Goal: Information Seeking & Learning: Check status

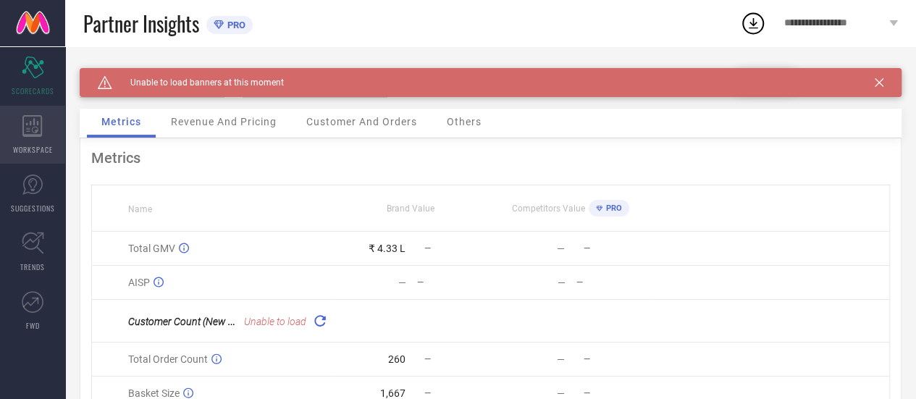
click at [33, 130] on icon at bounding box center [32, 126] width 20 height 22
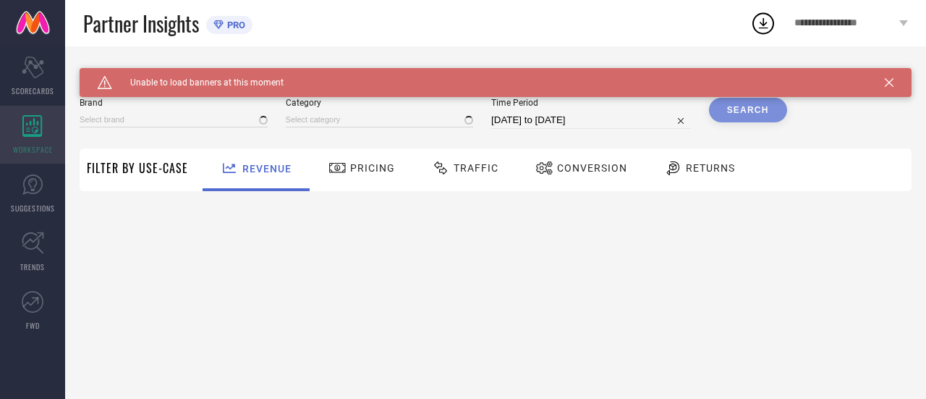
type input "STUDIO [PERSON_NAME]"
type input "All"
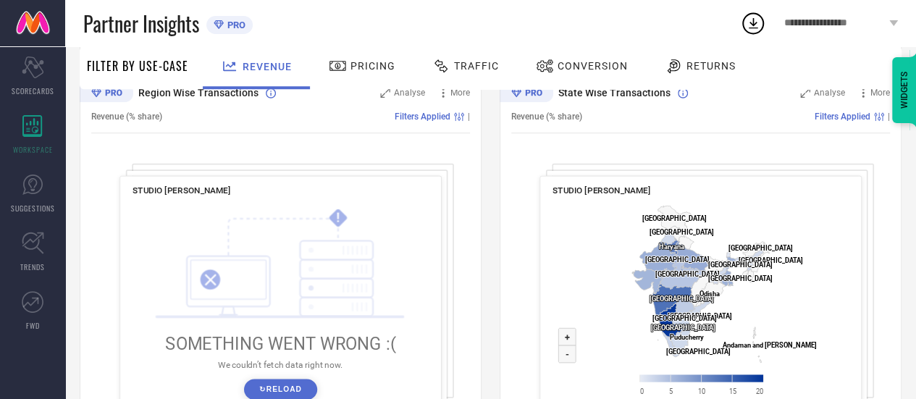
scroll to position [614, 0]
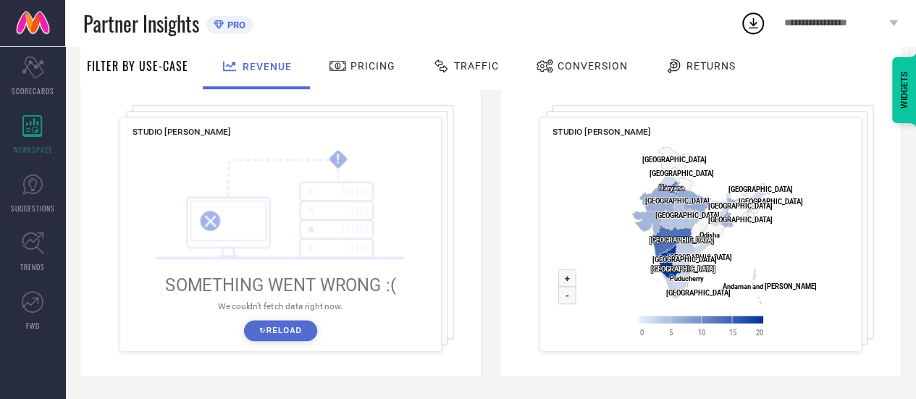
drag, startPoint x: 355, startPoint y: 59, endPoint x: 366, endPoint y: 62, distance: 11.2
click at [360, 62] on div "Pricing" at bounding box center [362, 66] width 74 height 25
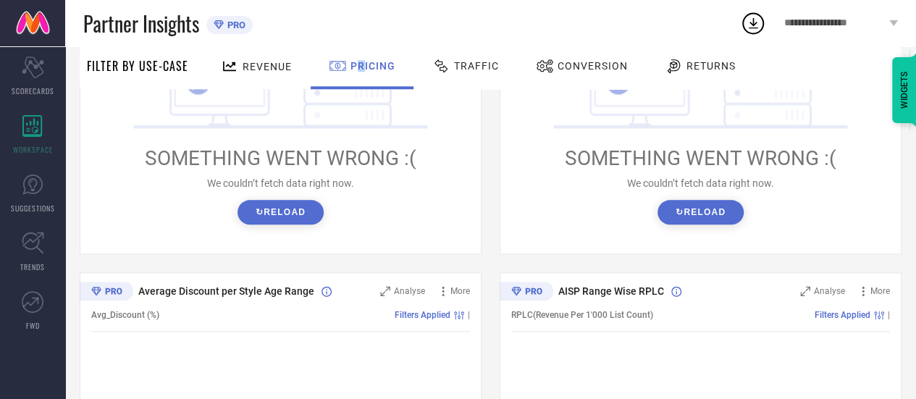
scroll to position [724, 0]
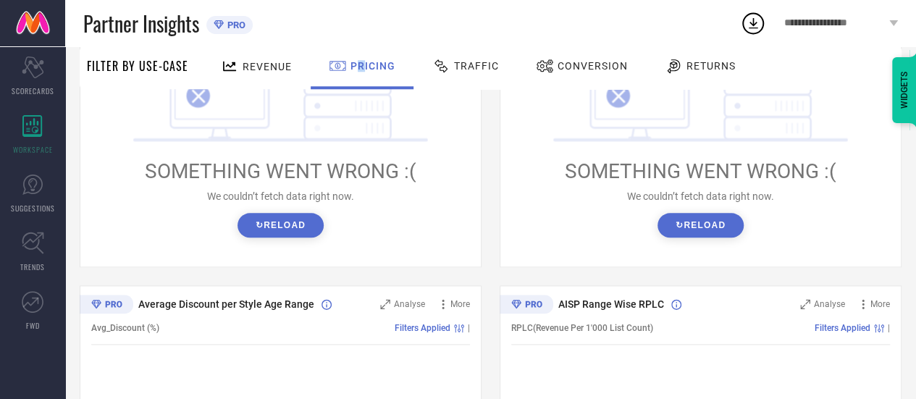
click at [252, 229] on button "↻ Reload" at bounding box center [280, 225] width 86 height 25
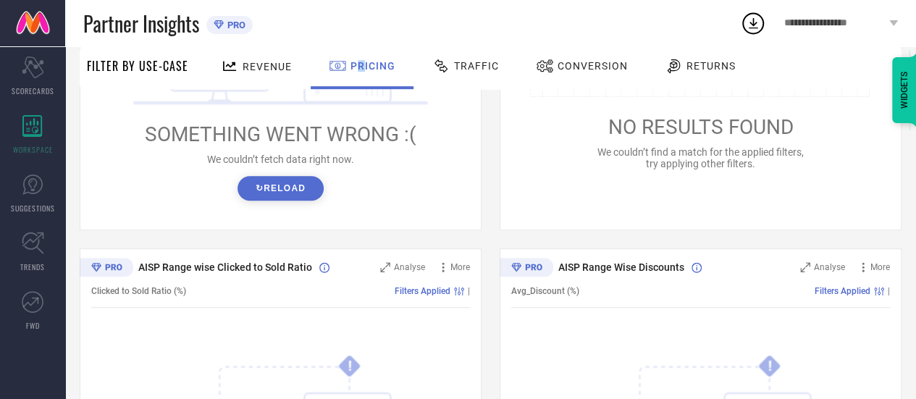
scroll to position [362, 0]
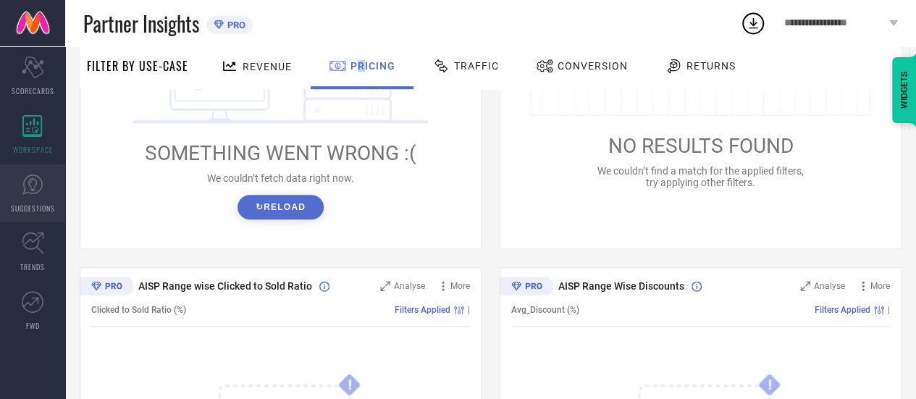
click at [56, 200] on link "SUGGESTIONS" at bounding box center [32, 193] width 65 height 58
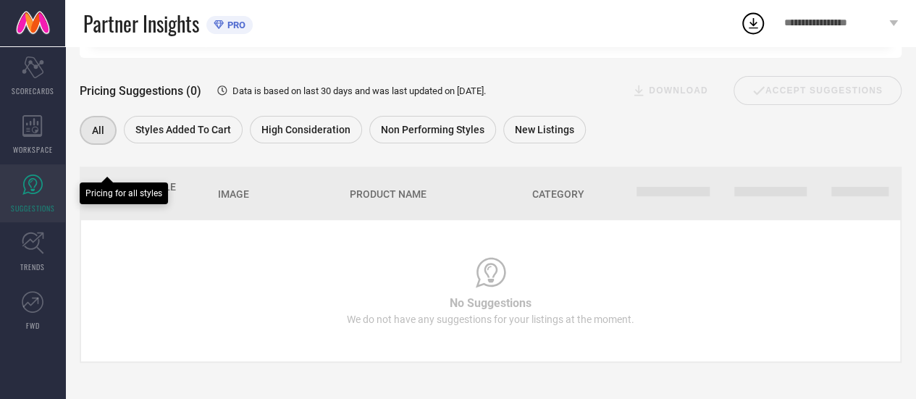
scroll to position [184, 0]
